Goal: Information Seeking & Learning: Check status

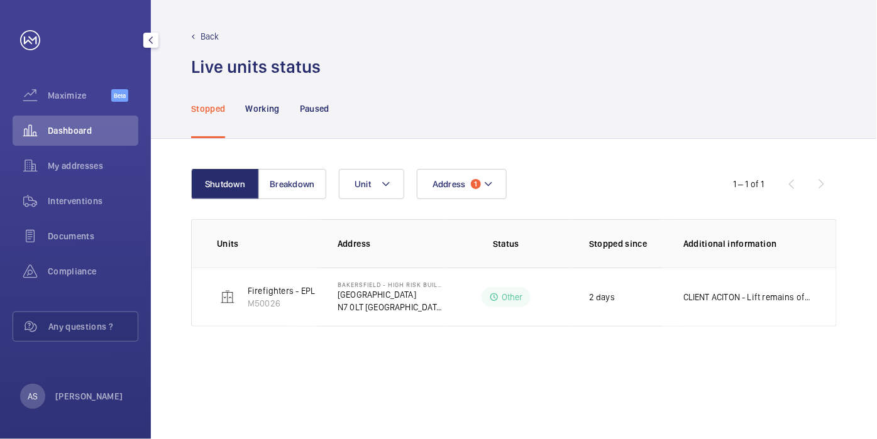
click at [116, 126] on span "Dashboard" at bounding box center [93, 130] width 91 height 13
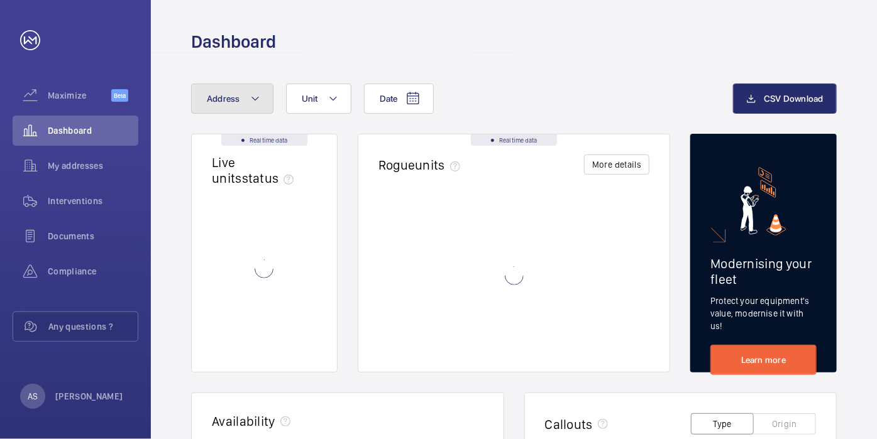
click at [252, 102] on mat-icon at bounding box center [255, 98] width 10 height 15
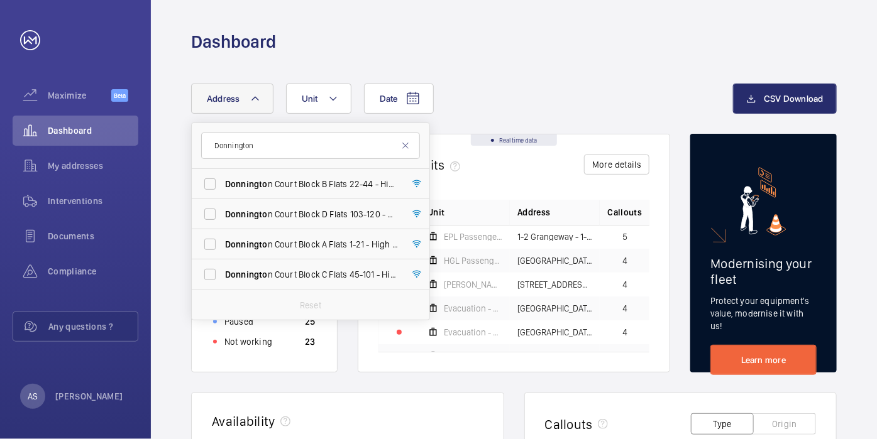
type input "Donnington"
click at [348, 268] on span "[GEOGRAPHIC_DATA] C Flats [STREET_ADDRESS]" at bounding box center [311, 274] width 173 height 13
click at [223, 268] on input "[GEOGRAPHIC_DATA] C Flats [STREET_ADDRESS]" at bounding box center [209, 274] width 25 height 25
checkbox input "true"
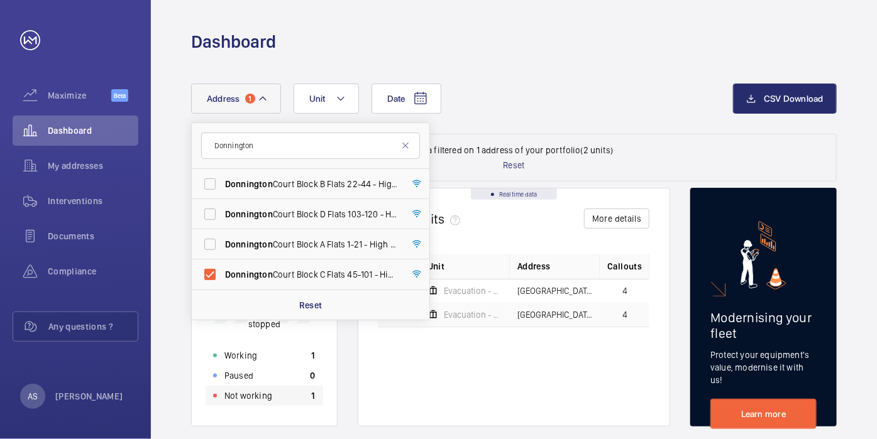
click at [282, 396] on div "Not working 1" at bounding box center [265, 396] width 118 height 20
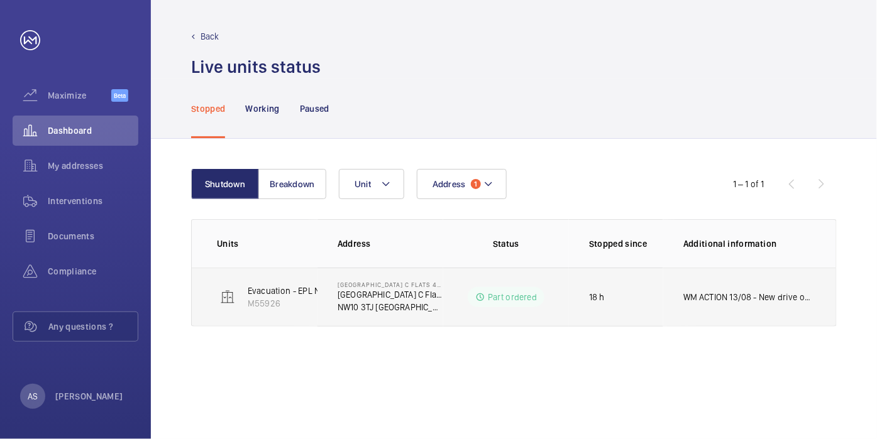
click at [749, 307] on td "WM ACTION 13/08 - New drive on order, parts expected end of week due to delays …" at bounding box center [749, 297] width 173 height 59
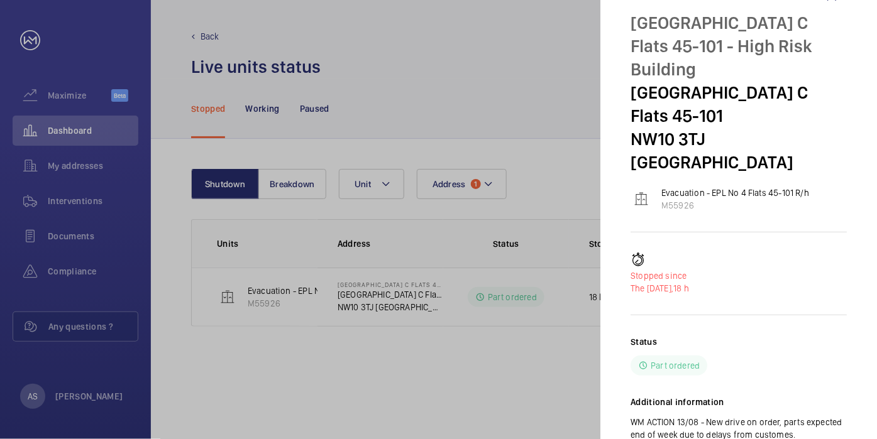
scroll to position [66, 0]
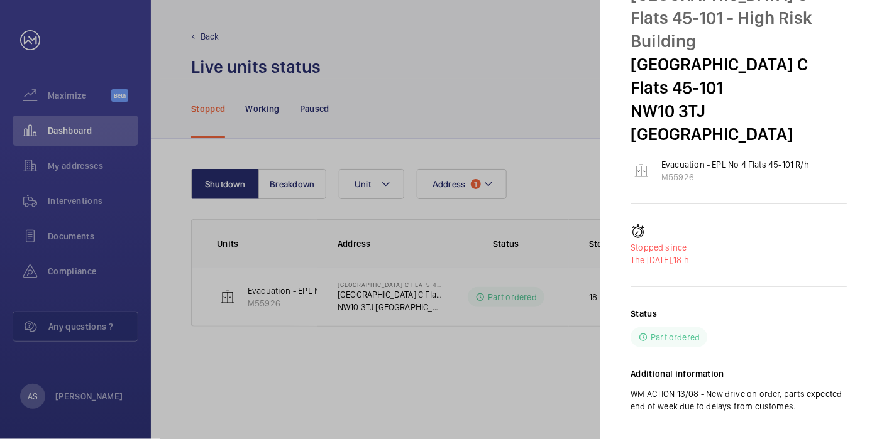
click at [732, 307] on div "Status Part ordered" at bounding box center [739, 327] width 216 height 40
click at [57, 140] on div at bounding box center [438, 219] width 877 height 439
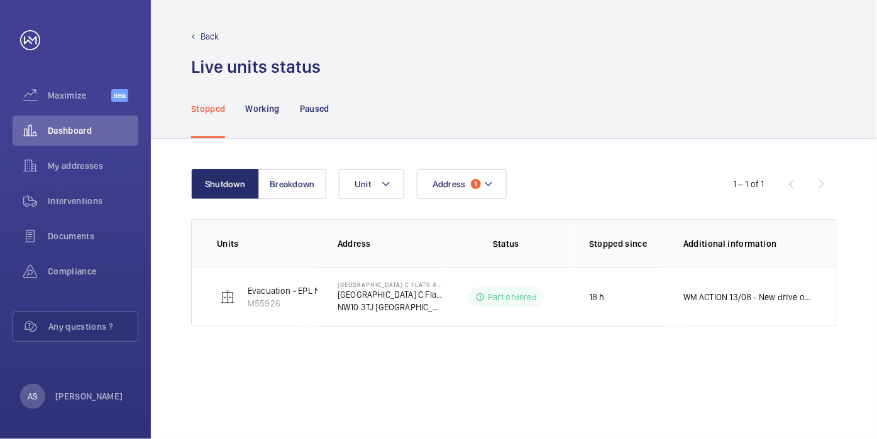
scroll to position [0, 0]
click at [64, 127] on div at bounding box center [438, 219] width 877 height 439
click at [68, 128] on span "Dashboard" at bounding box center [93, 130] width 91 height 13
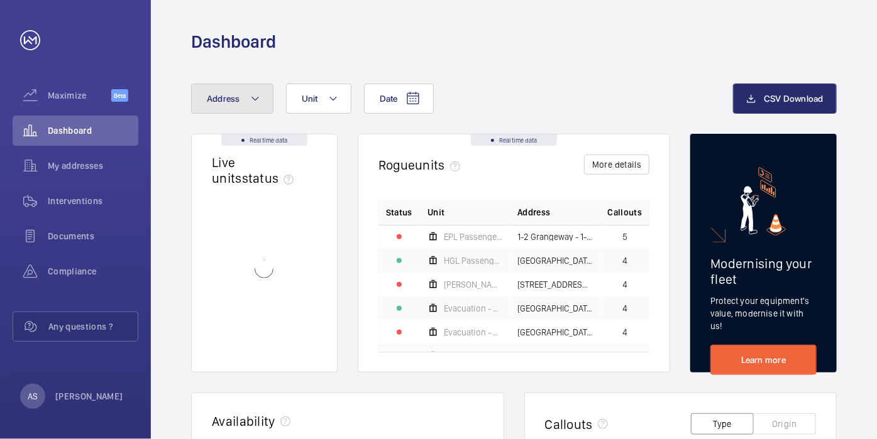
click at [216, 103] on span "Address" at bounding box center [223, 99] width 33 height 10
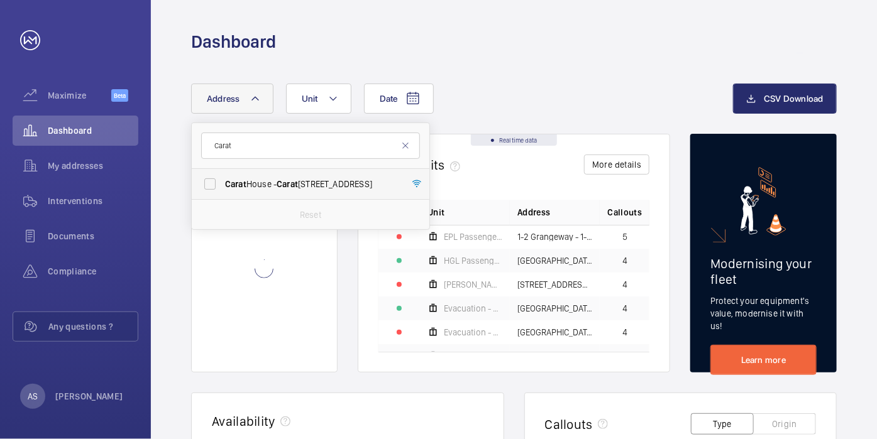
type input "Carat"
click at [303, 189] on span "Carat House - [GEOGRAPHIC_DATA]" at bounding box center [311, 184] width 173 height 13
click at [223, 189] on input "Carat House - [GEOGRAPHIC_DATA]" at bounding box center [209, 184] width 25 height 25
checkbox input "true"
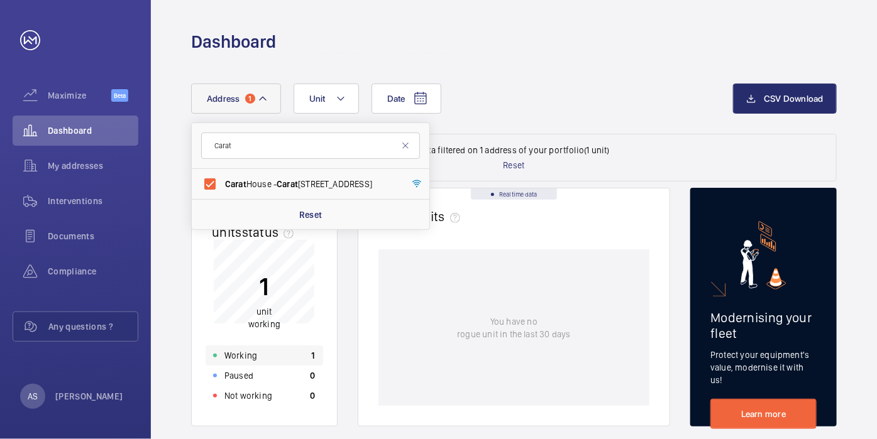
click at [282, 356] on div "Working 1" at bounding box center [265, 356] width 118 height 20
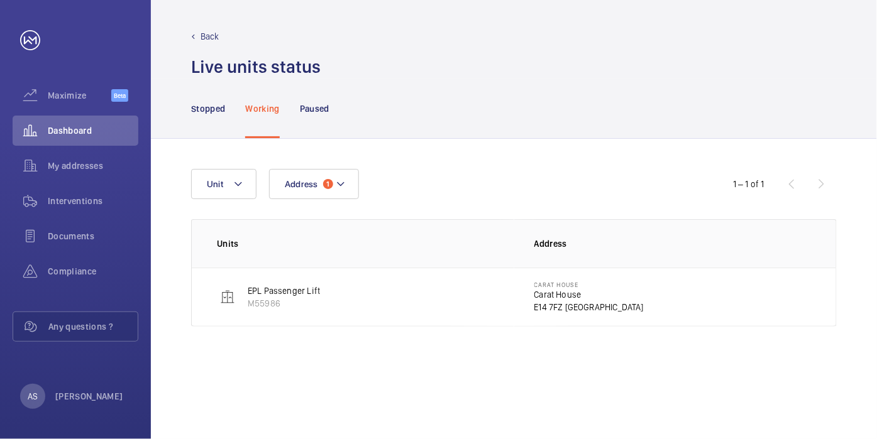
click at [569, 306] on p "E14 7FZ [GEOGRAPHIC_DATA]" at bounding box center [589, 307] width 110 height 13
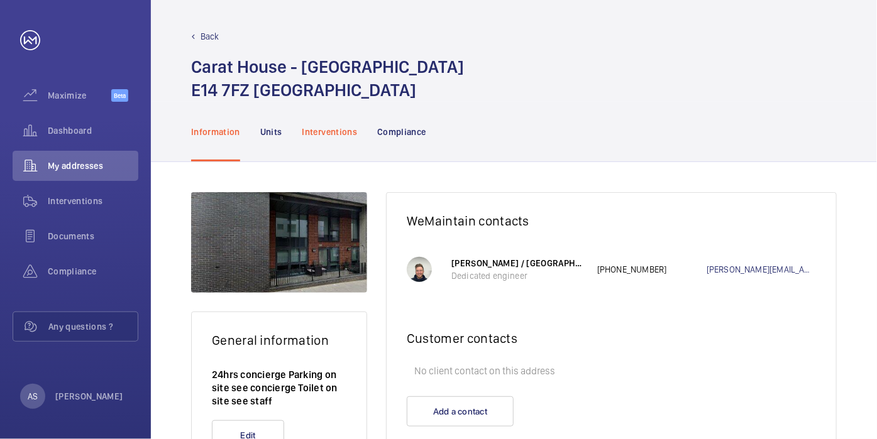
click at [327, 132] on p "Interventions" at bounding box center [329, 132] width 55 height 13
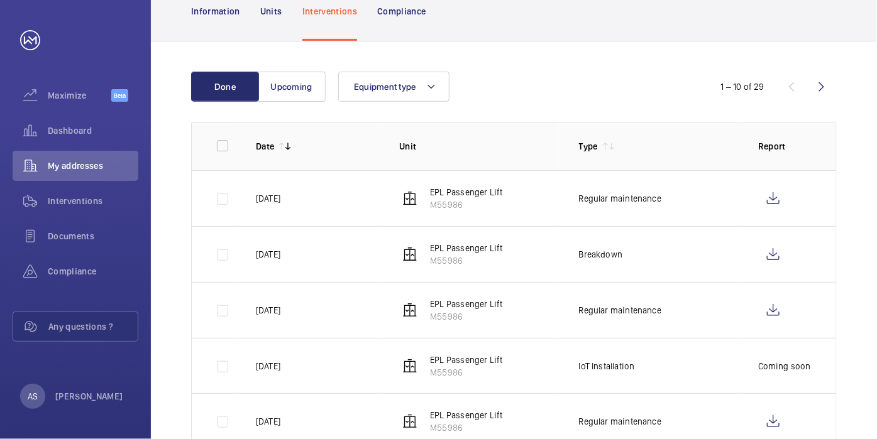
scroll to position [140, 0]
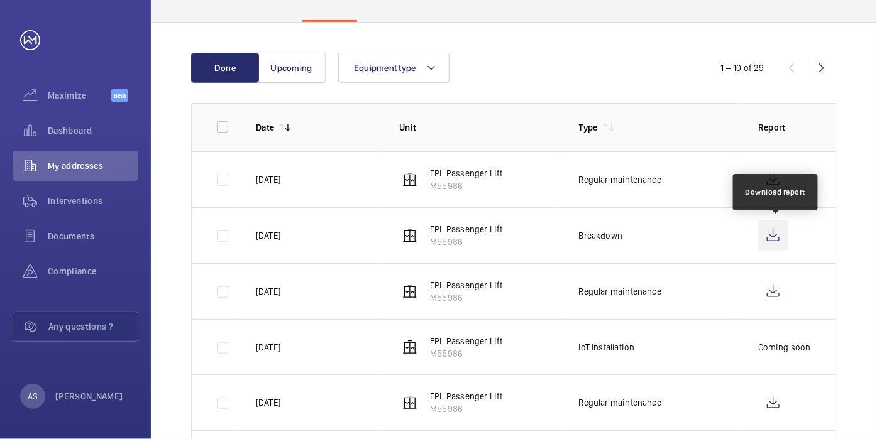
click at [780, 237] on wm-front-icon-button at bounding box center [773, 236] width 30 height 30
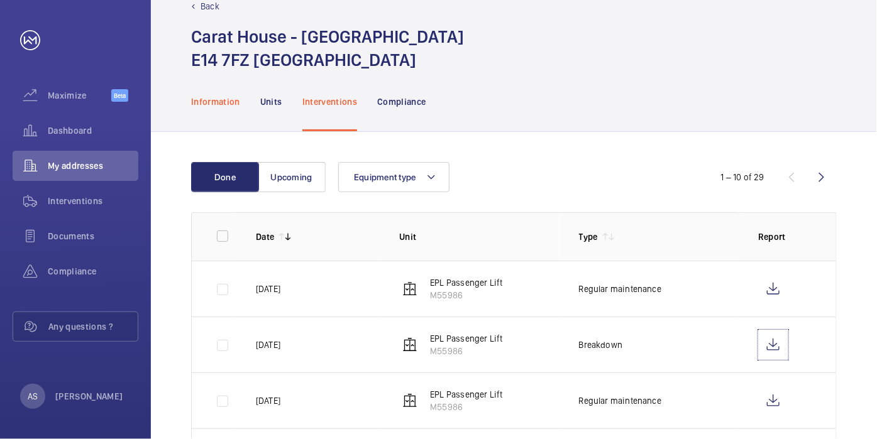
scroll to position [0, 0]
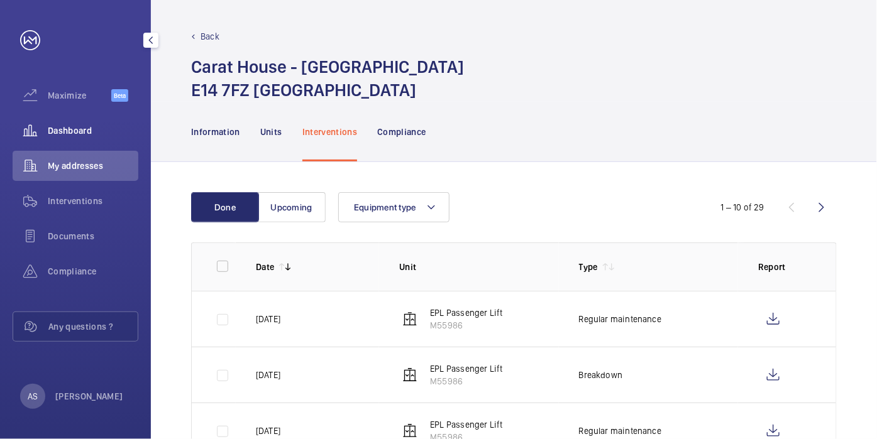
click at [46, 126] on wm-front-icon-button at bounding box center [30, 131] width 35 height 30
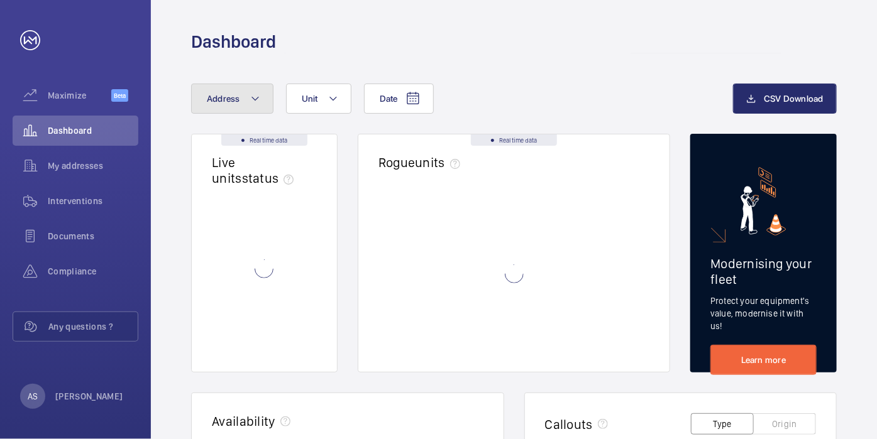
click at [233, 105] on button "Address" at bounding box center [232, 99] width 82 height 30
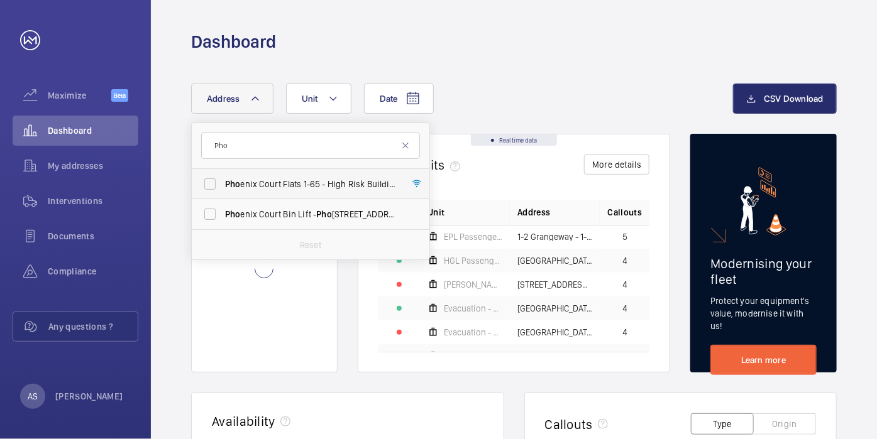
type input "Pho"
click at [324, 191] on label "Pho enix Court Flats 1-65 - High [STREET_ADDRESS]" at bounding box center [301, 184] width 219 height 30
click at [223, 191] on input "Pho enix Court Flats 1-65 - High [STREET_ADDRESS]" at bounding box center [209, 184] width 25 height 25
checkbox input "true"
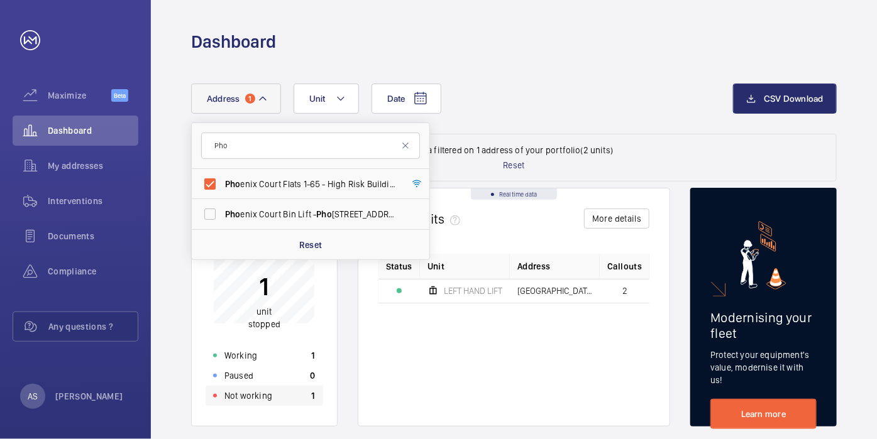
click at [306, 396] on div "Not working 1" at bounding box center [265, 396] width 118 height 20
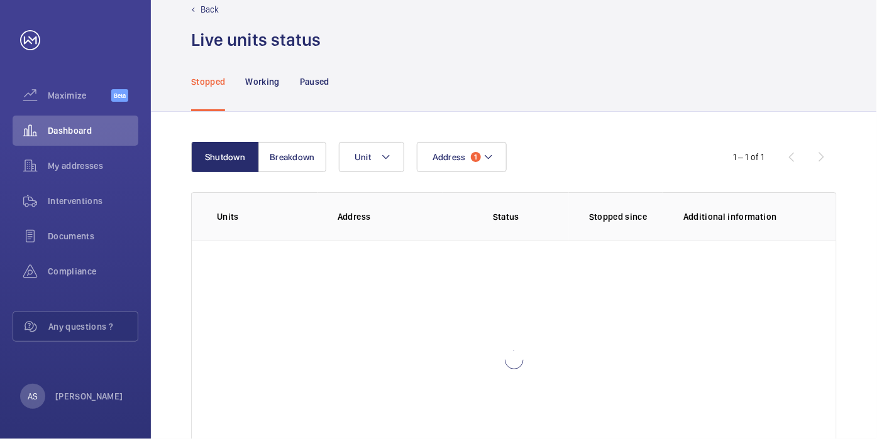
scroll to position [73, 0]
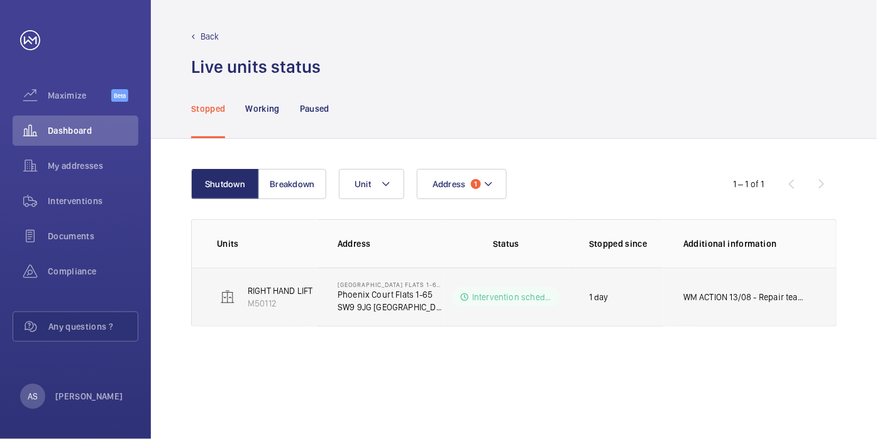
drag, startPoint x: 704, startPoint y: 304, endPoint x: 694, endPoint y: 303, distance: 9.5
click at [696, 303] on td "WM ACTION 13/08 - Repair team to attend on the 14th to investigate safety gear …" at bounding box center [749, 297] width 173 height 59
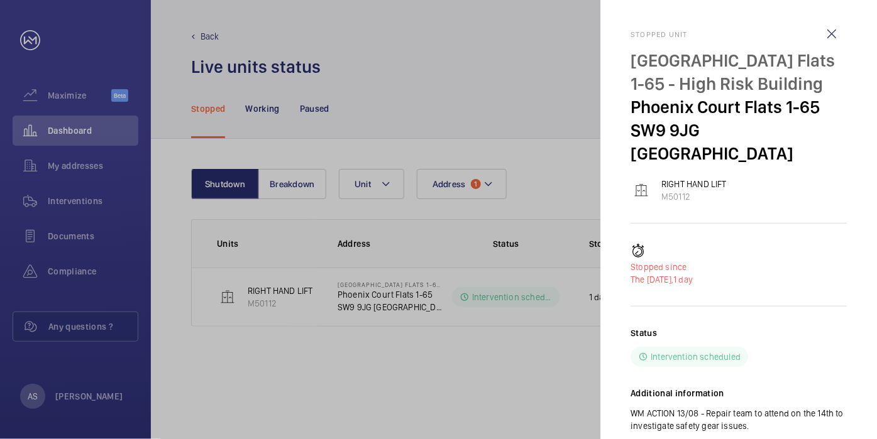
click at [727, 407] on p "WM ACTION 13/08 - Repair team to attend on the 14th to investigate safety gear …" at bounding box center [739, 419] width 216 height 25
drag, startPoint x: 727, startPoint y: 384, endPoint x: 706, endPoint y: 385, distance: 20.8
click at [706, 407] on p "WM ACTION 13/08 - Repair team to attend on the 14th to investigate safety gear …" at bounding box center [739, 419] width 216 height 25
drag, startPoint x: 708, startPoint y: 385, endPoint x: 772, endPoint y: 407, distance: 67.6
click at [772, 407] on p "WM ACTION 13/08 - Repair team to attend on the 14th to investigate safety gear …" at bounding box center [739, 419] width 216 height 25
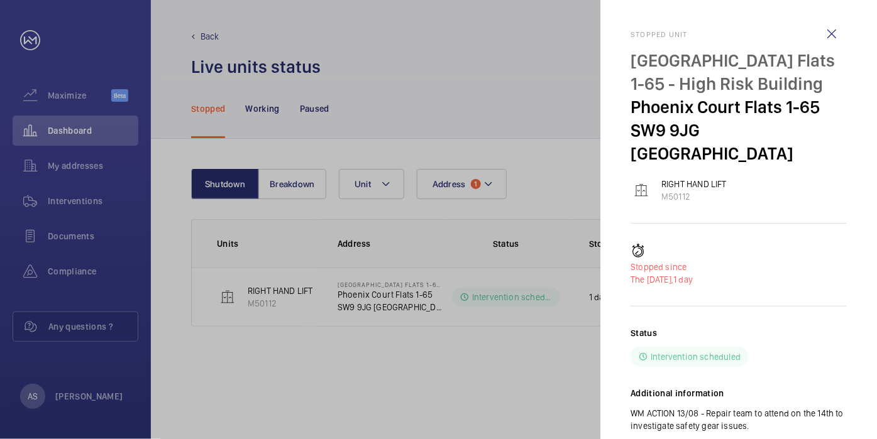
copy p "Repair team to attend on the 14th to investigate safety gear issues."
